Goal: Information Seeking & Learning: Check status

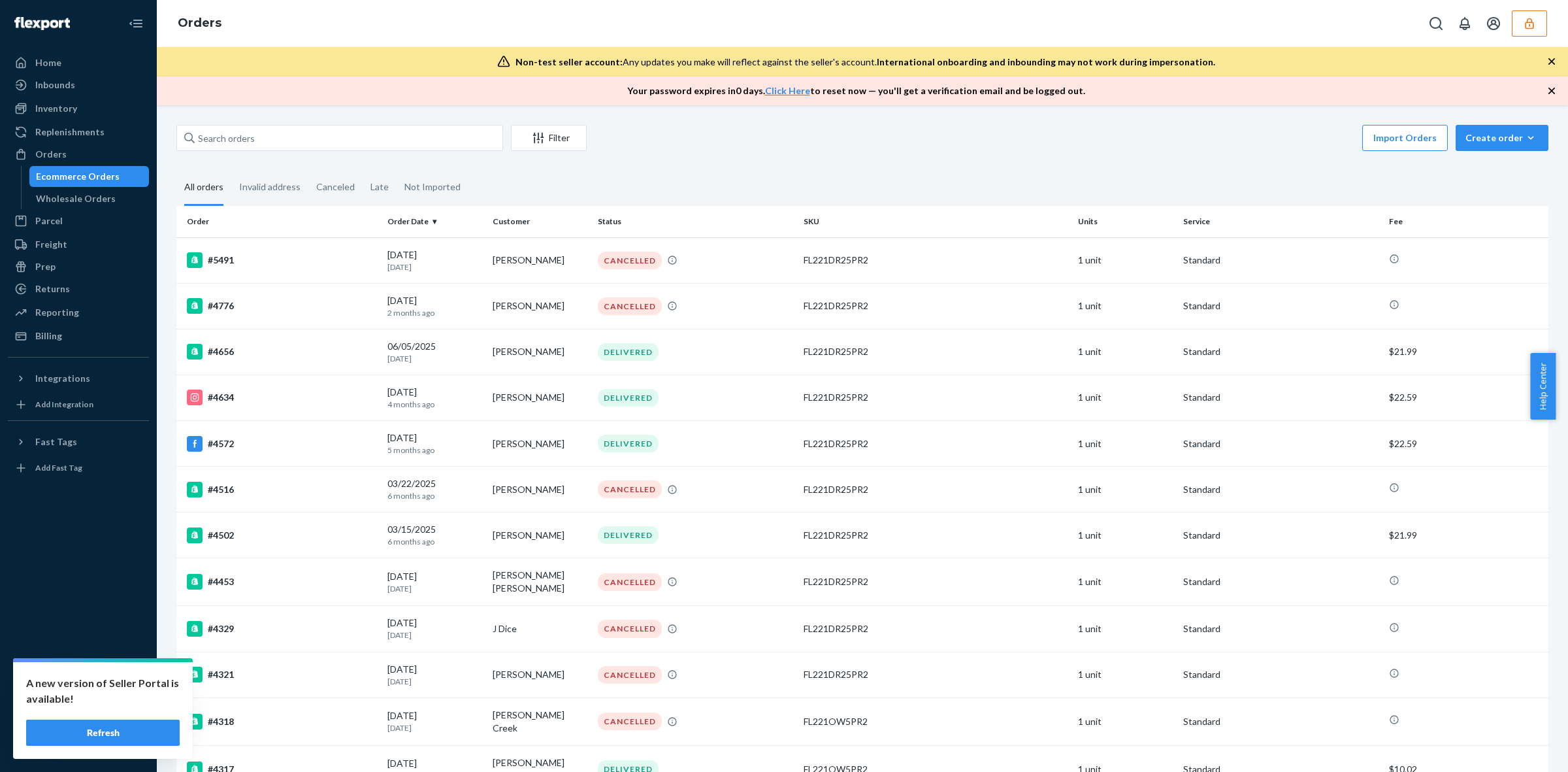
click at [1517, 21] on button "button" at bounding box center [1529, 24] width 35 height 26
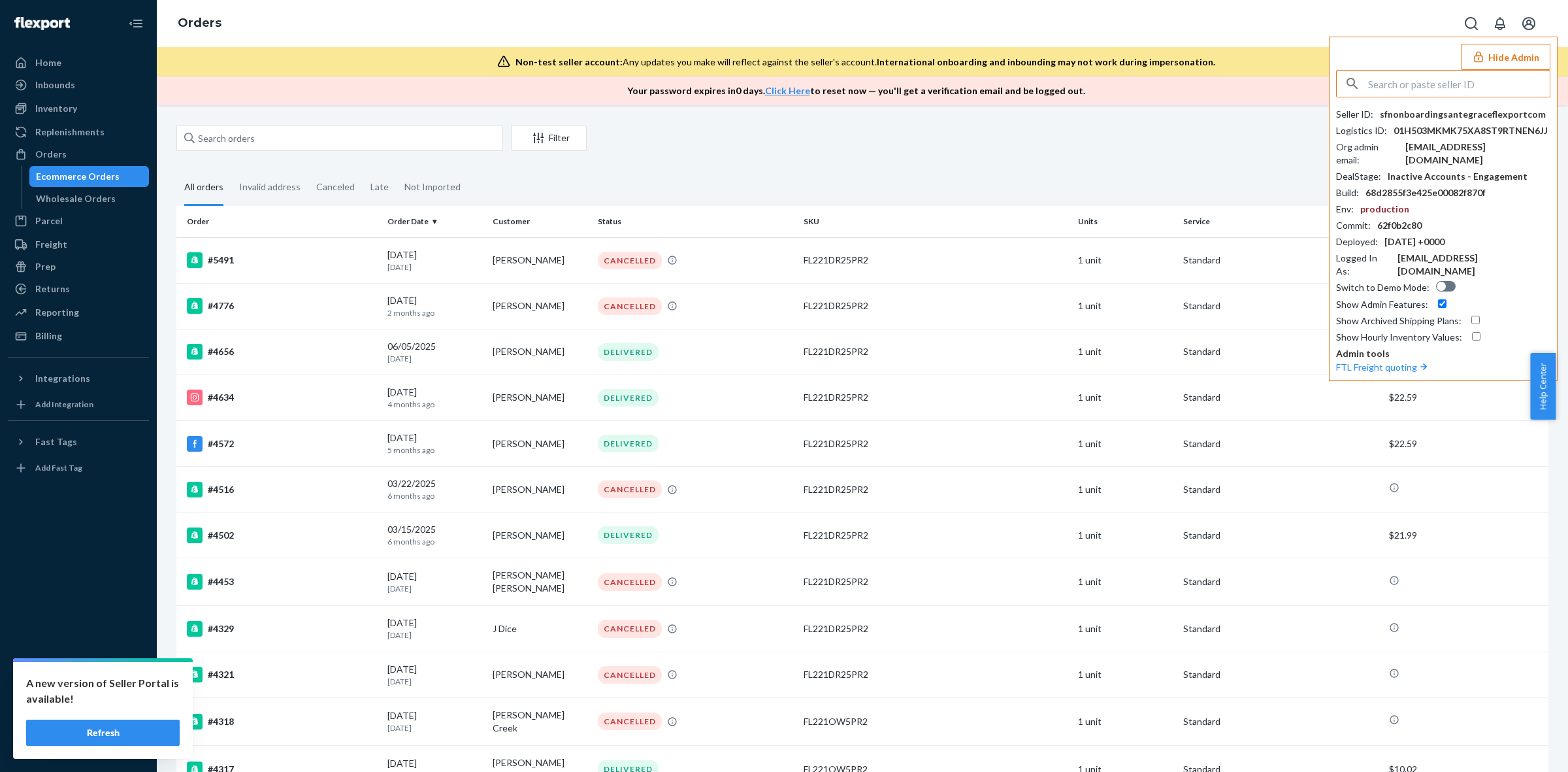
click at [1465, 82] on input "text" at bounding box center [1459, 84] width 182 height 26
type input "noelrainbowoptxcom"
click at [1428, 163] on span "noel@rainbowoptx.com" at bounding box center [1447, 174] width 195 height 26
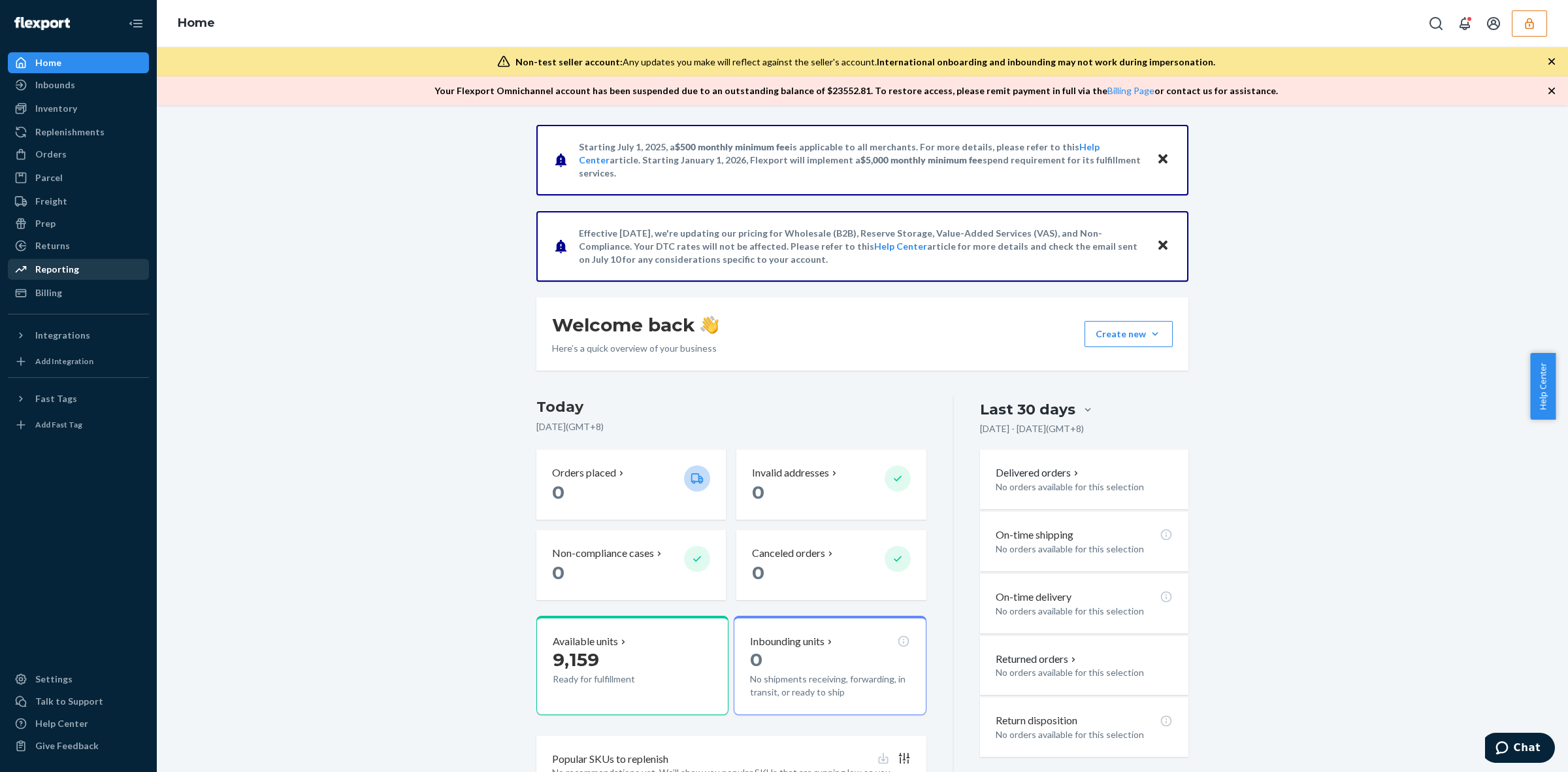
click at [93, 262] on div "Reporting" at bounding box center [78, 269] width 139 height 18
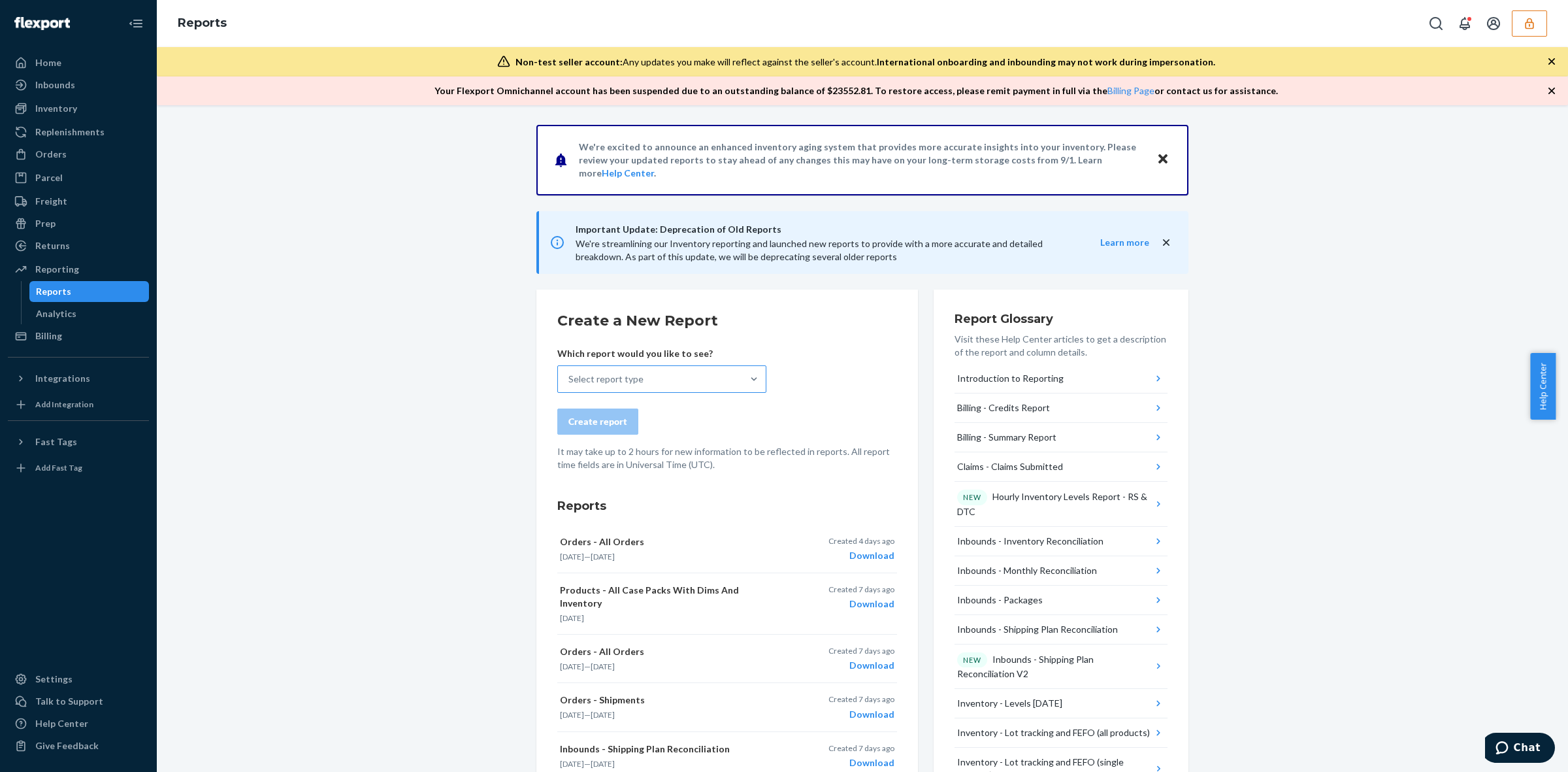
click at [700, 376] on div "Select report type" at bounding box center [650, 379] width 184 height 26
click at [570, 376] on input "Select report type" at bounding box center [570, 379] width 2 height 13
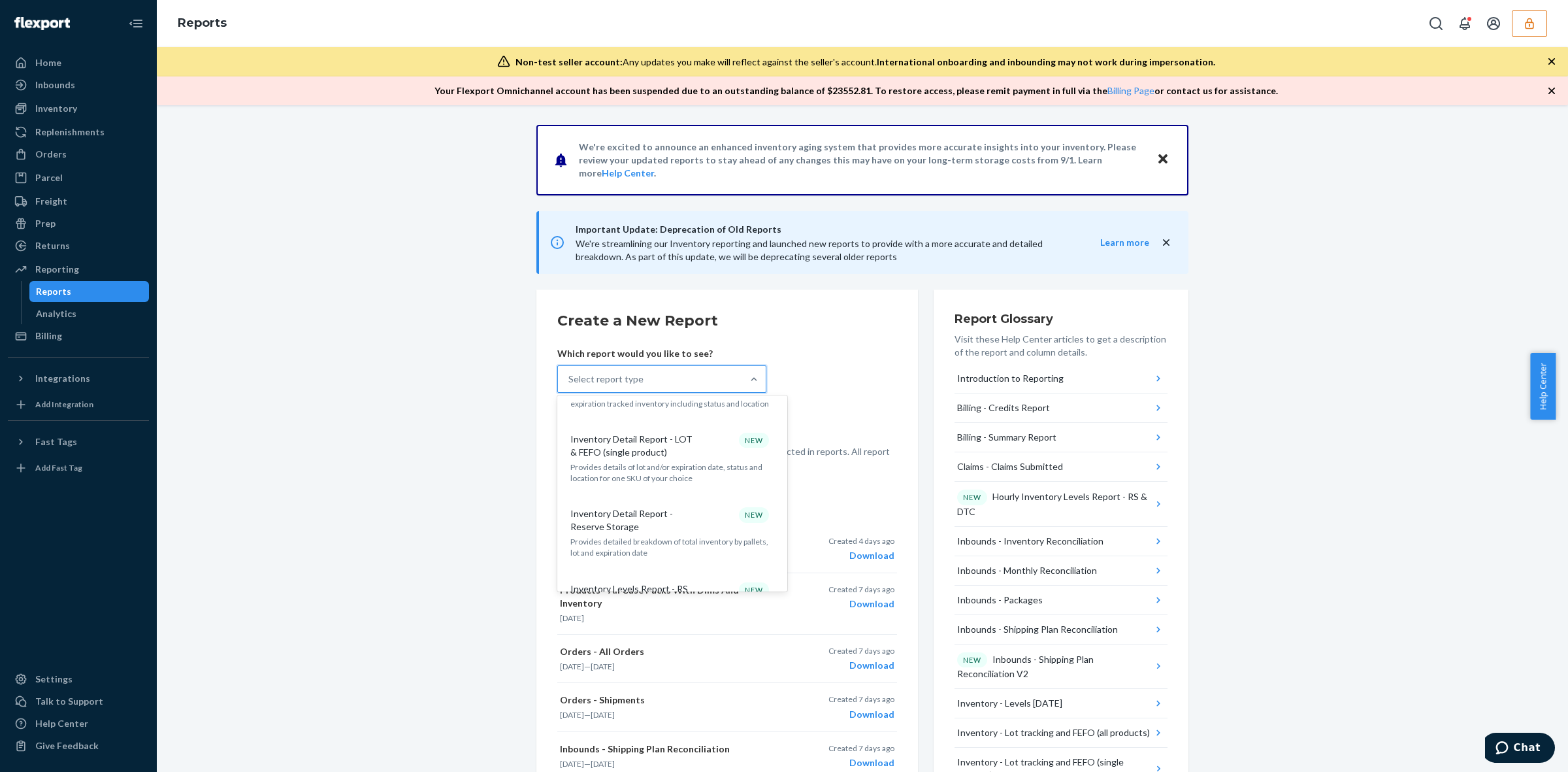
scroll to position [899, 0]
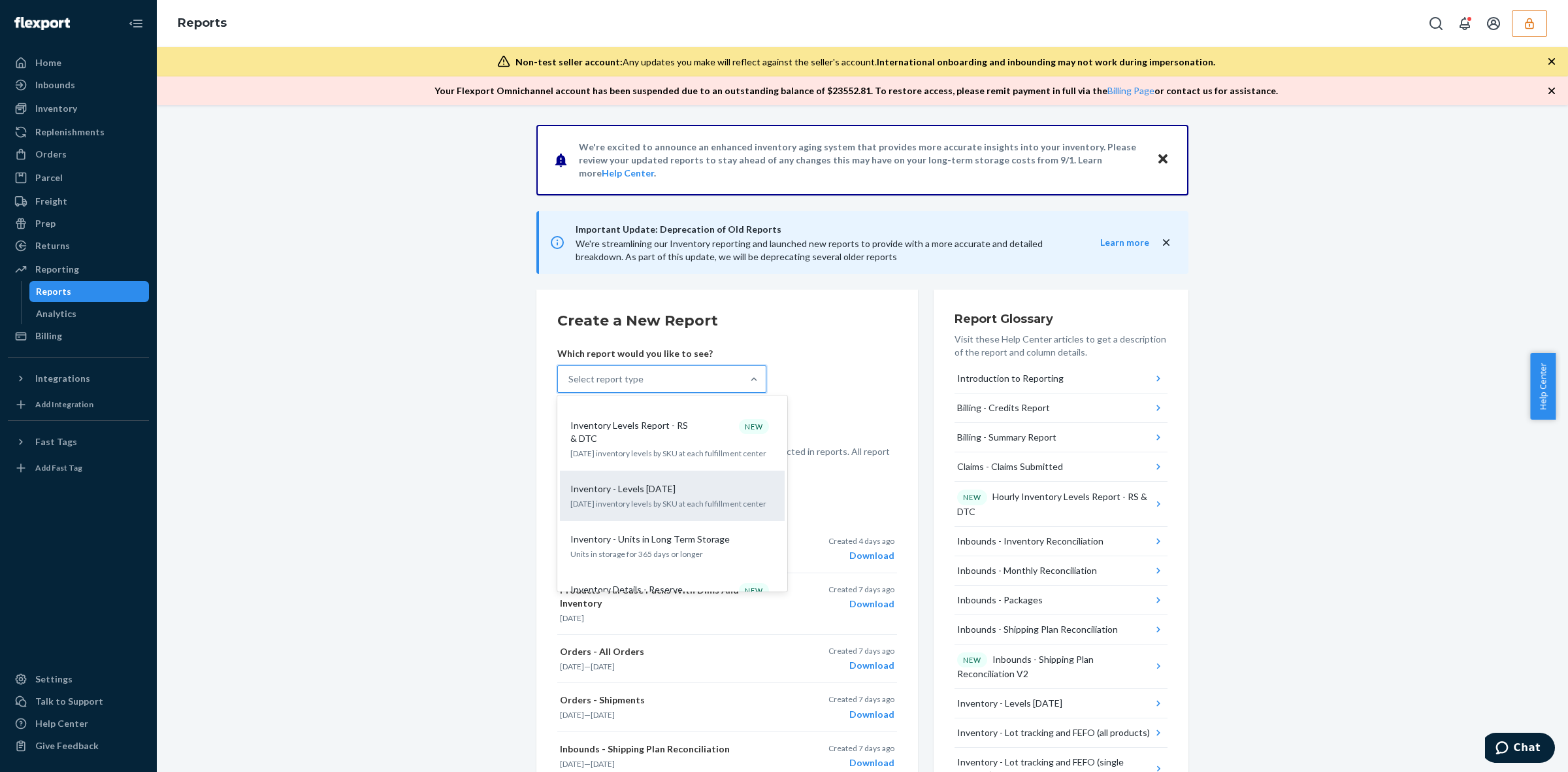
click at [667, 498] on p "Today's inventory levels by SKU at each fulfillment center" at bounding box center [672, 504] width 204 height 11
click at [570, 386] on input "option Inventory - Levels Today focused, 16 of 33. 33 results available. Use Up…" at bounding box center [570, 379] width 2 height 13
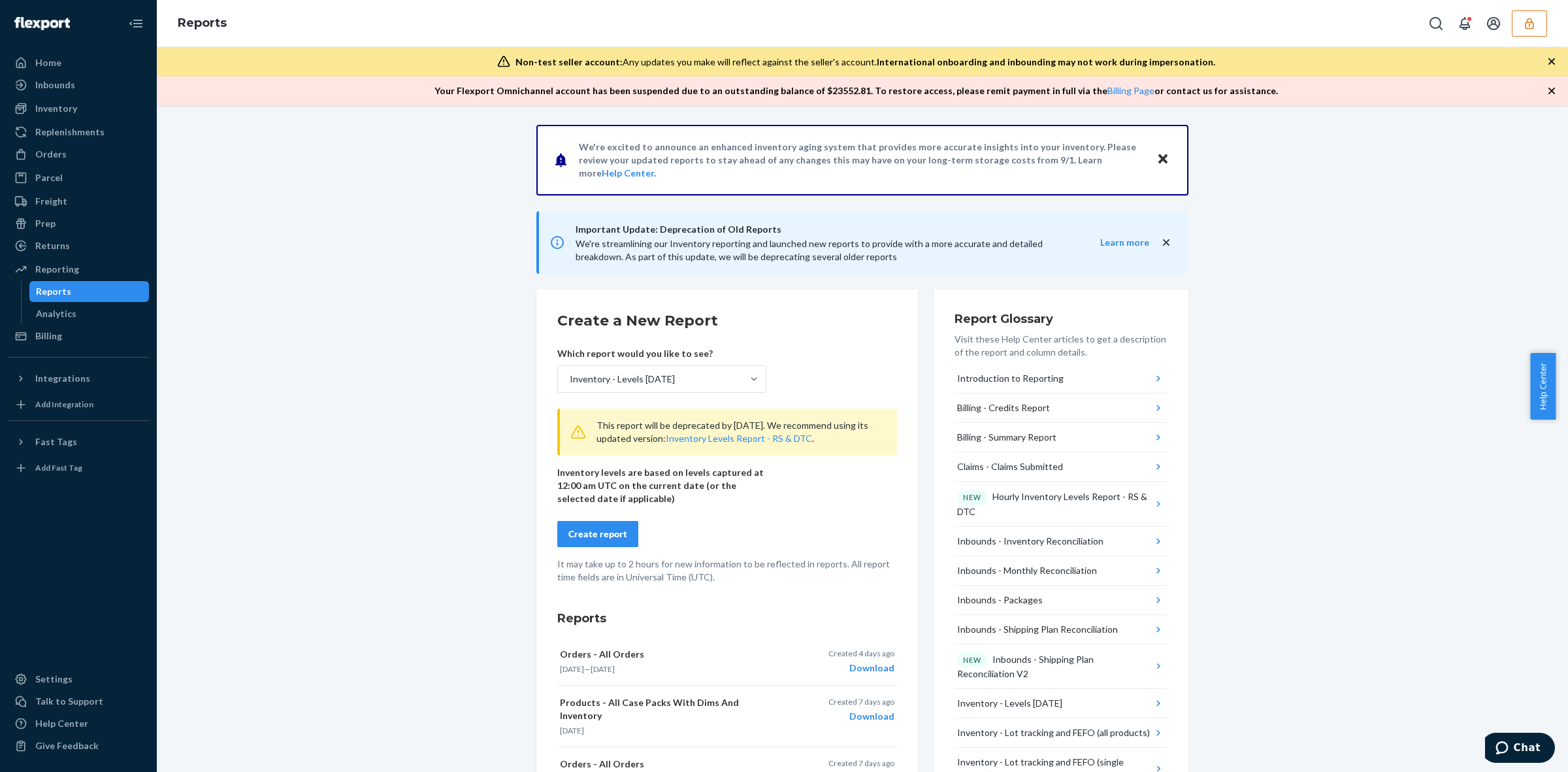
click at [583, 546] on button "Create report" at bounding box center [597, 534] width 81 height 26
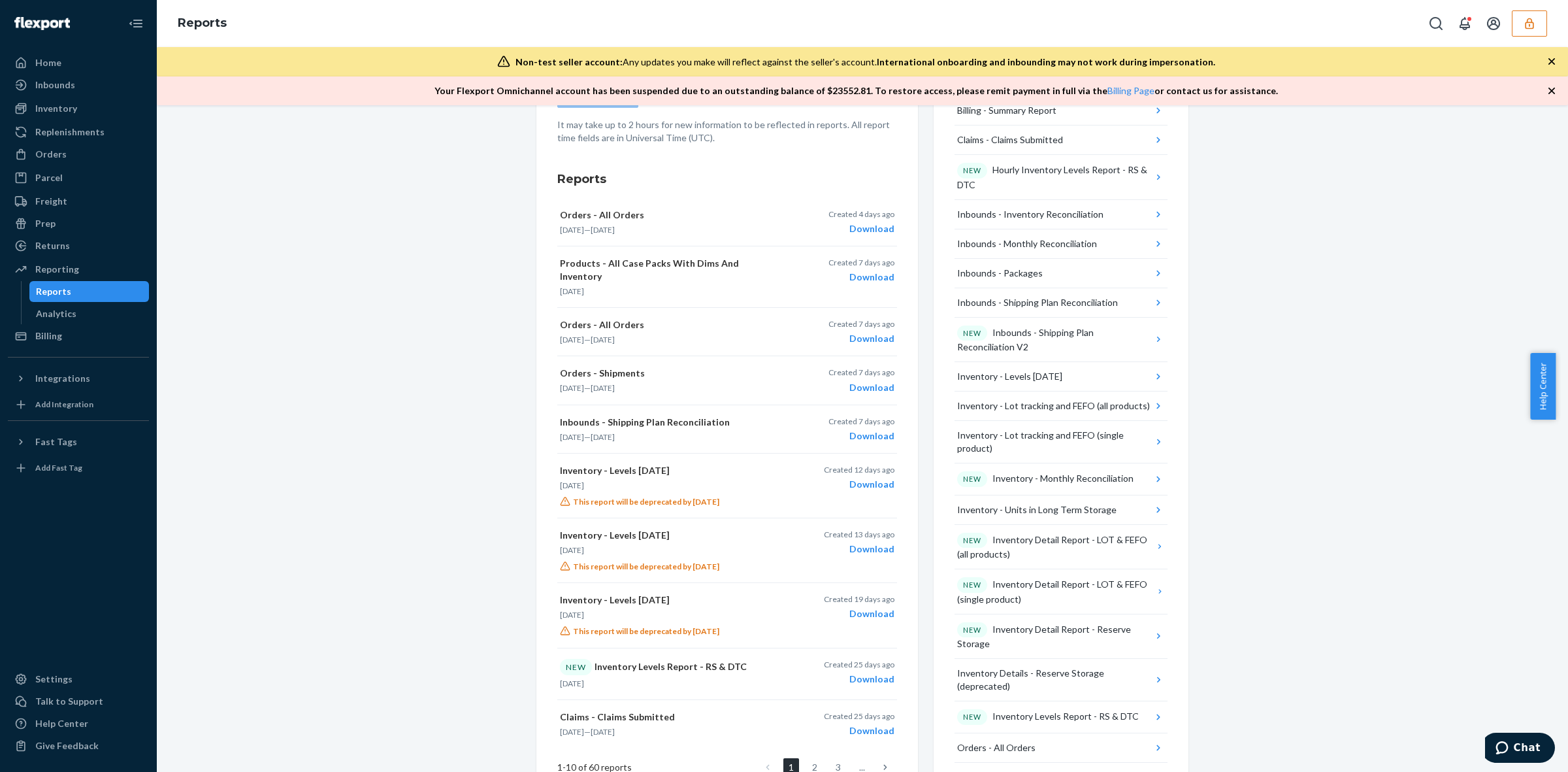
scroll to position [0, 0]
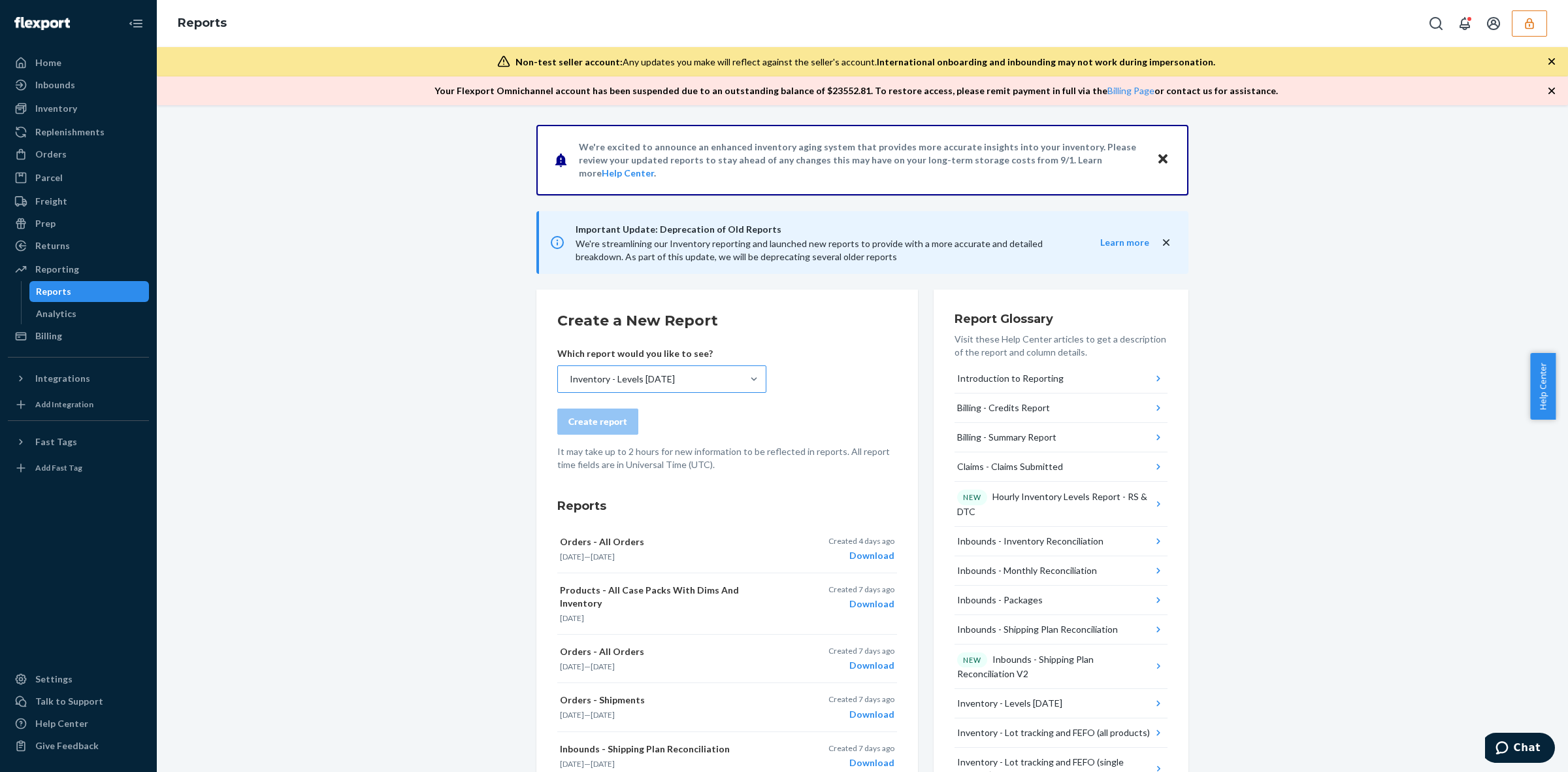
click at [704, 377] on div "Inventory - Levels Today" at bounding box center [650, 379] width 184 height 26
click at [570, 377] on input "Inventory - Levels Today" at bounding box center [570, 379] width 2 height 13
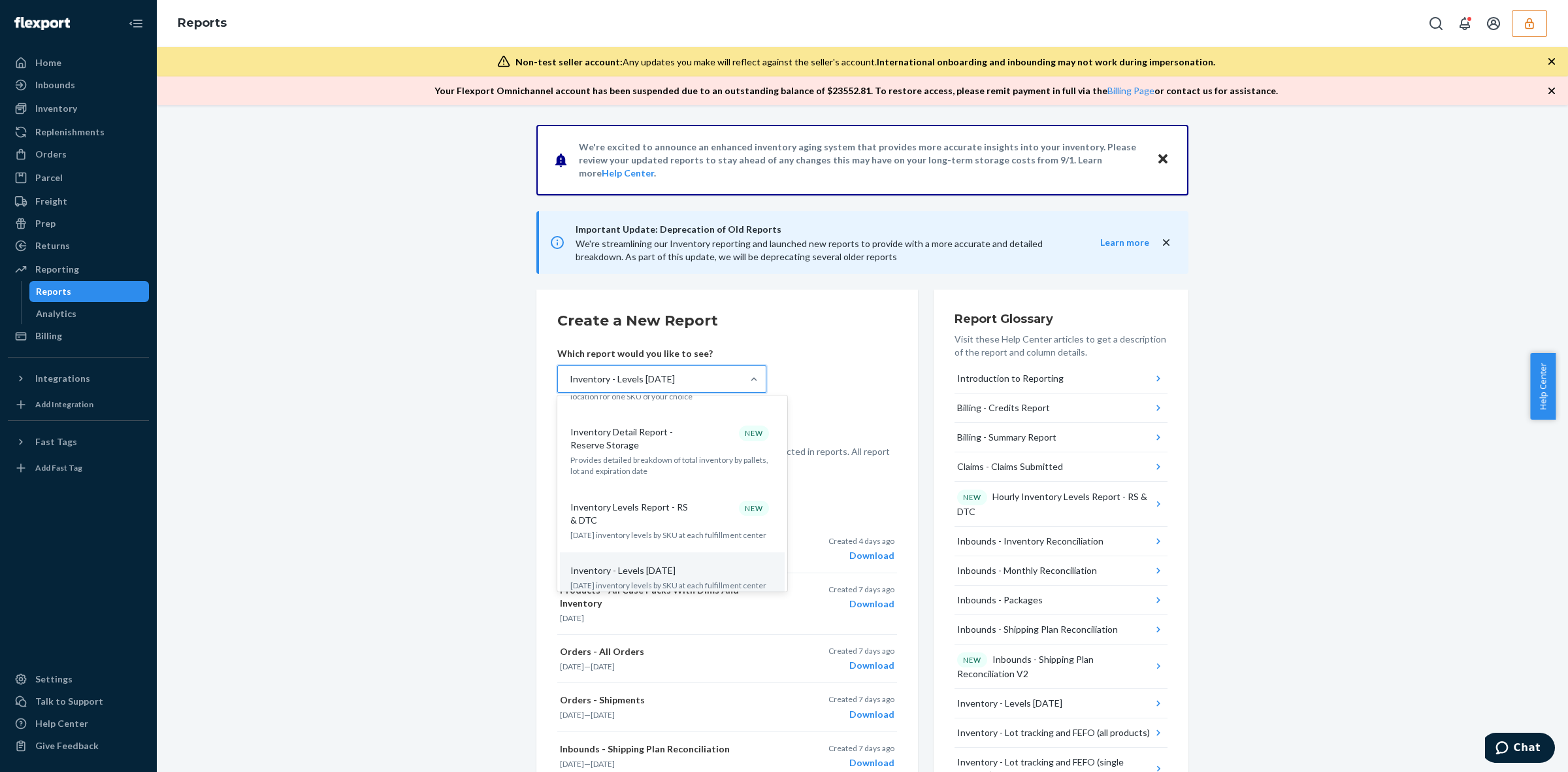
scroll to position [899, 0]
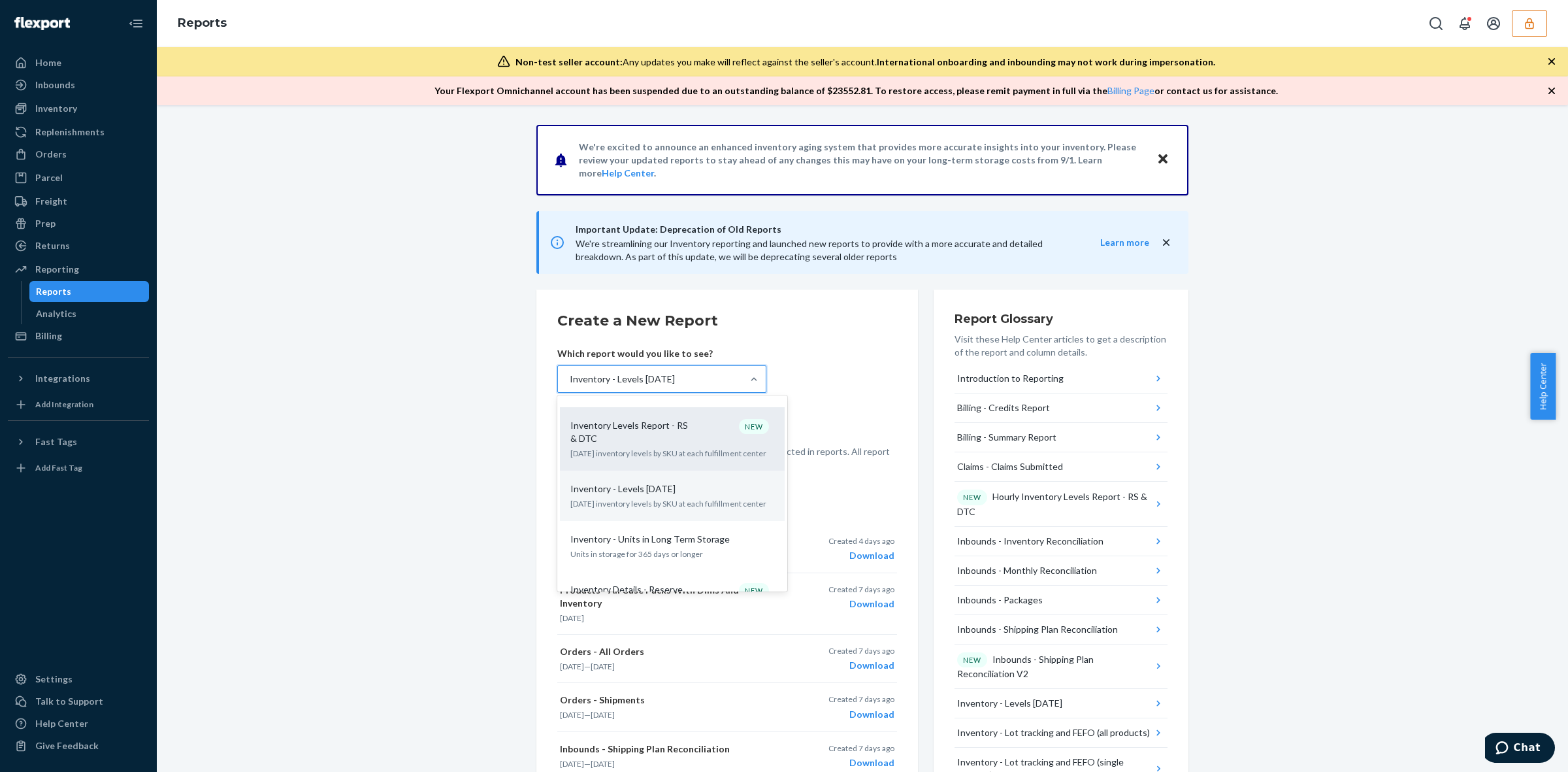
click at [687, 448] on p "Today's inventory levels by SKU at each fulfillment center" at bounding box center [672, 453] width 204 height 11
click at [570, 386] on input "option Inventory - Levels Today, selected. option Inventory Levels Report - RS …" at bounding box center [570, 379] width 2 height 13
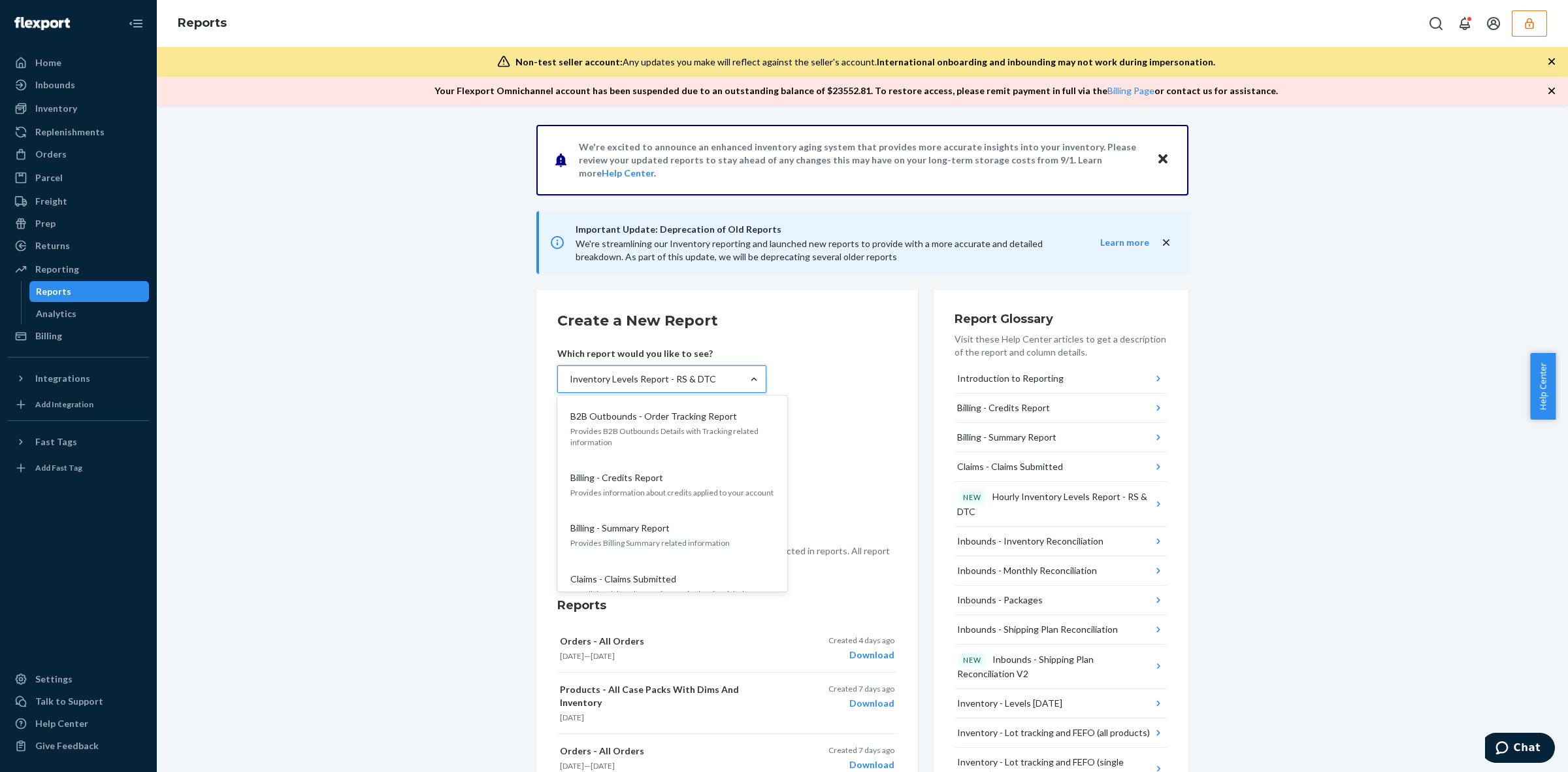
scroll to position [775, 0]
click at [823, 443] on form "Create a New Report Which report would you like to see? option Inventory Levels…" at bounding box center [727, 440] width 340 height 260
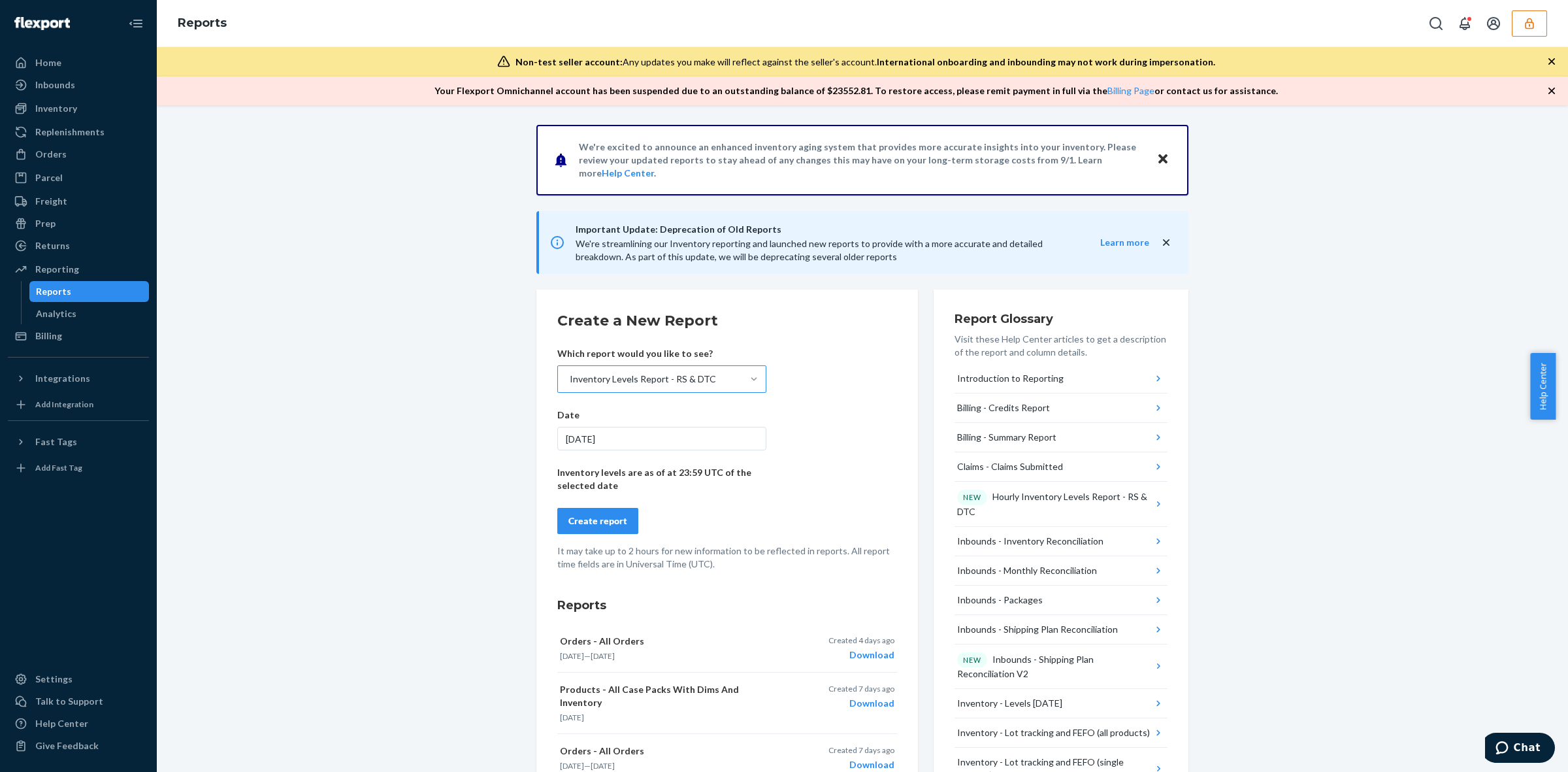
click at [592, 523] on div "Create report" at bounding box center [598, 521] width 59 height 13
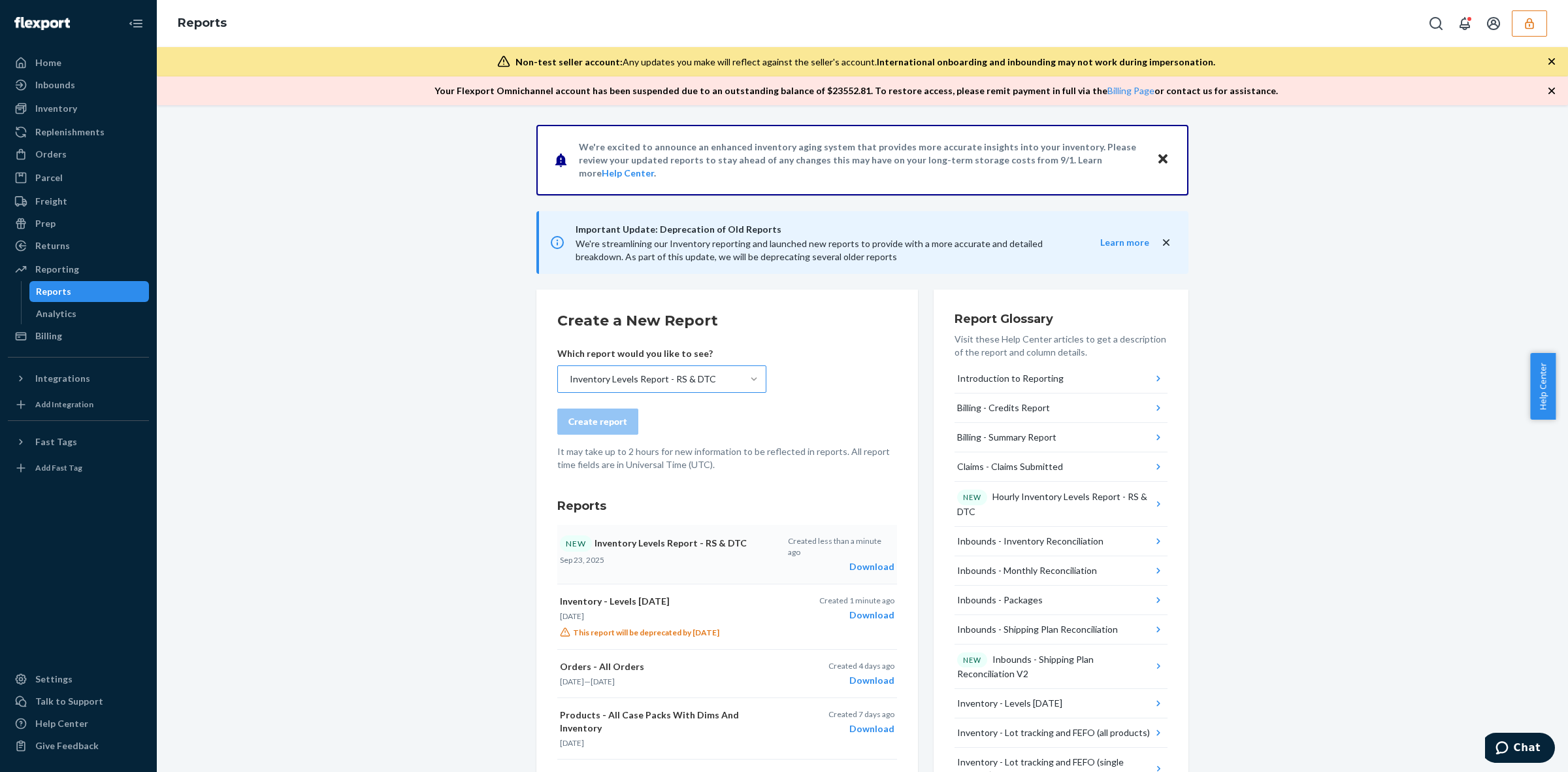
click at [861, 560] on div "Download" at bounding box center [841, 567] width 107 height 13
click at [870, 609] on div "Download" at bounding box center [857, 615] width 75 height 13
click at [1538, 23] on button "button" at bounding box center [1529, 24] width 35 height 26
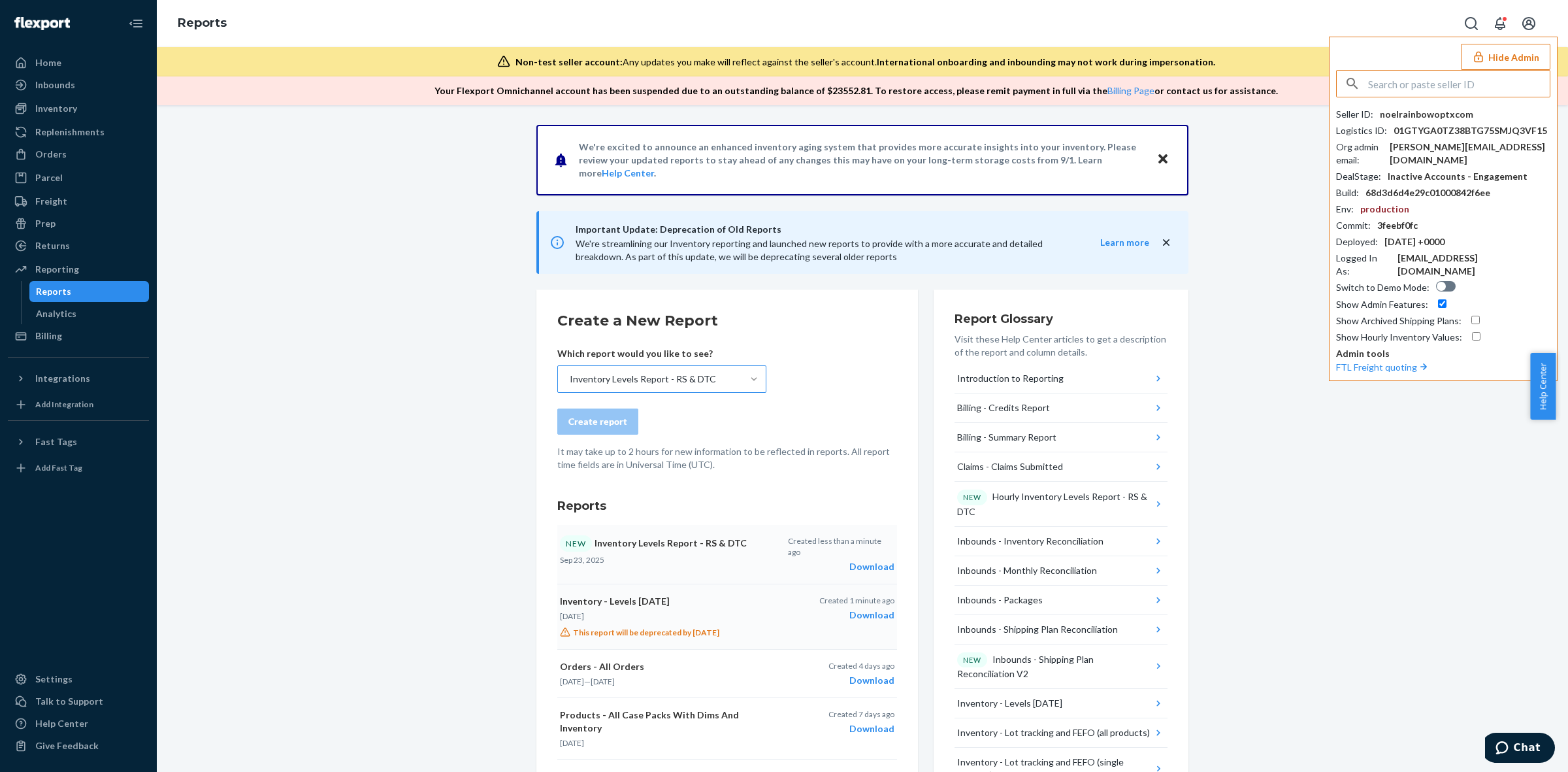
click at [1482, 81] on input "text" at bounding box center [1459, 84] width 182 height 26
type input "01H6V9RBZ08QMGBHAXA208G41D"
click at [1445, 163] on span "max@foonka.com" at bounding box center [1430, 167] width 160 height 13
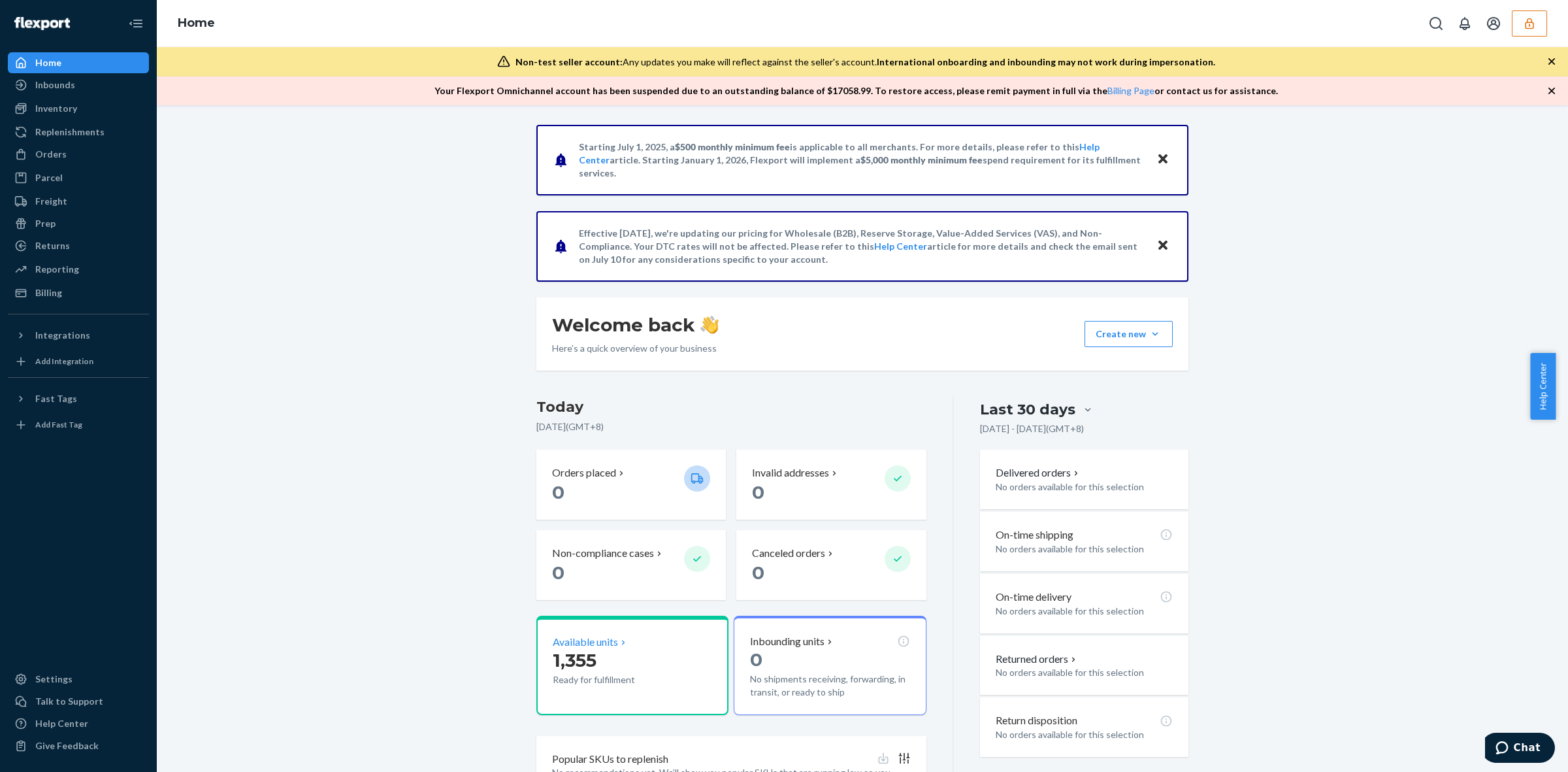
click at [609, 642] on p "Available units" at bounding box center [585, 642] width 65 height 15
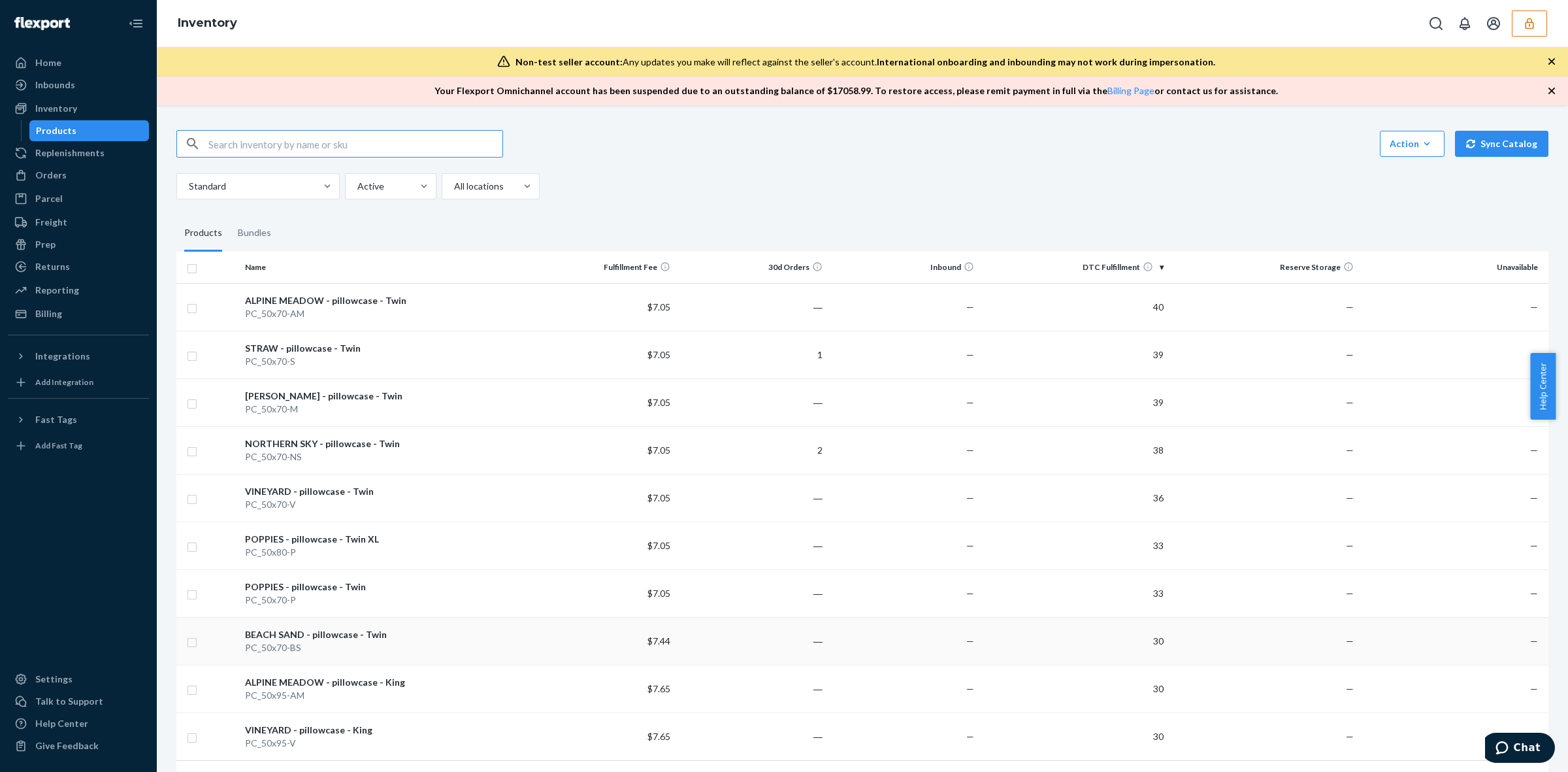
scroll to position [73, 0]
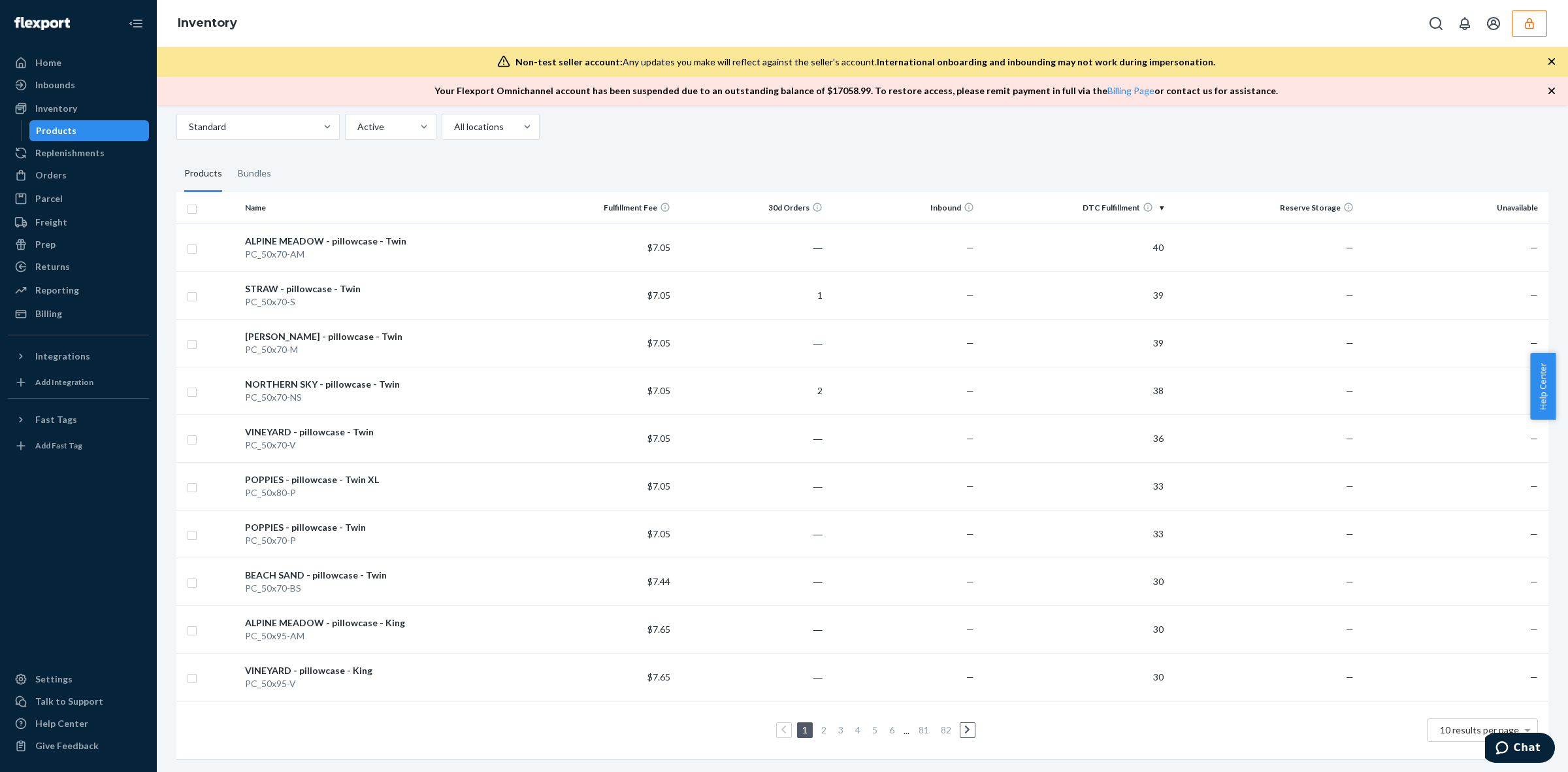
click at [961, 722] on link at bounding box center [968, 730] width 15 height 15
click at [965, 726] on icon at bounding box center [967, 730] width 5 height 8
click at [961, 722] on link at bounding box center [968, 730] width 15 height 15
drag, startPoint x: 1226, startPoint y: 132, endPoint x: 841, endPoint y: 201, distance: 391.1
click at [1226, 132] on div "Action Create product Create bundle Bulk create products Bulk update products B…" at bounding box center [862, 413] width 1392 height 717
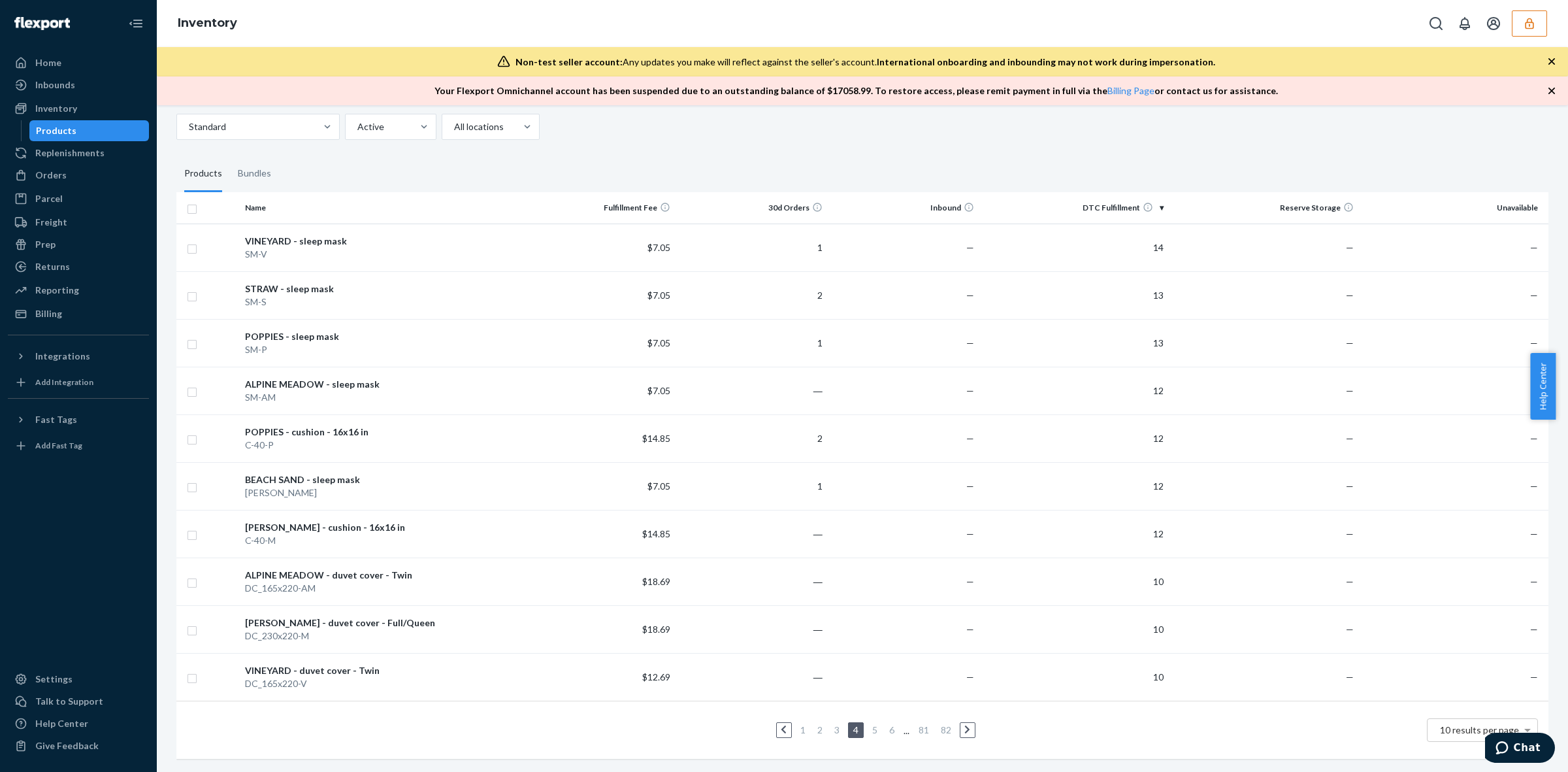
click at [61, 55] on div "Home" at bounding box center [78, 63] width 139 height 18
